Goal: Browse casually: Explore the website without a specific task or goal

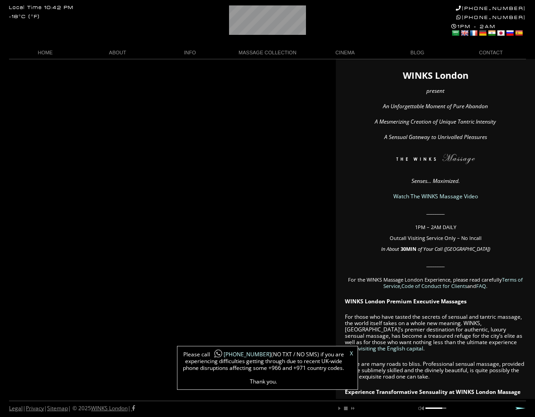
scroll to position [0, 2]
click at [353, 353] on link "X" at bounding box center [351, 353] width 3 height 5
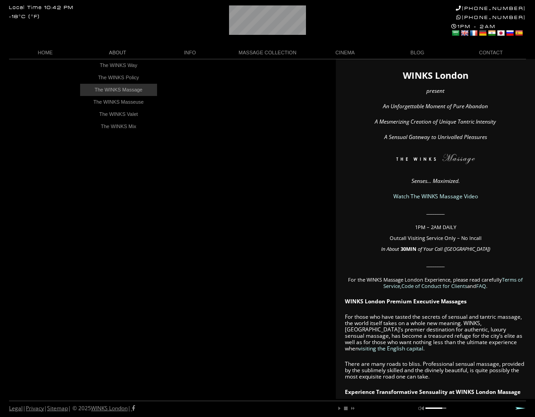
click at [136, 91] on link "The WINKS Massage" at bounding box center [118, 90] width 77 height 12
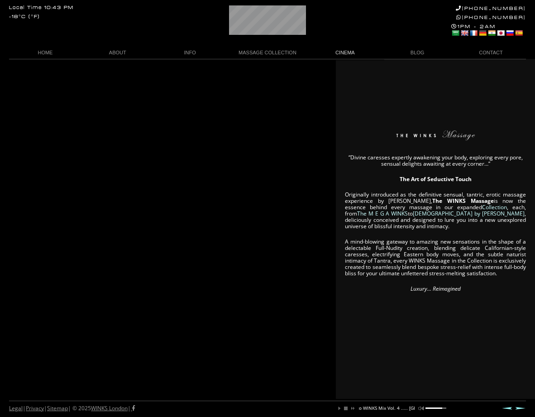
click at [342, 54] on link "CINEMA" at bounding box center [345, 53] width 72 height 12
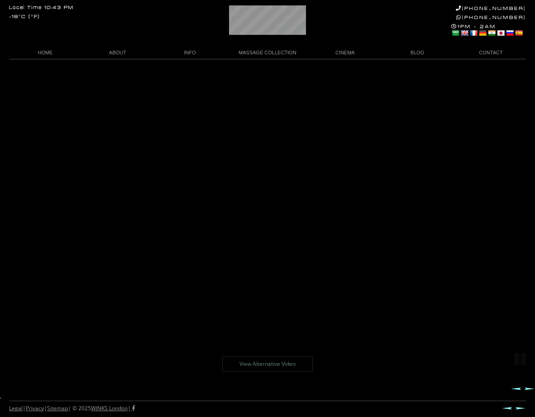
scroll to position [59, 0]
